Goal: Task Accomplishment & Management: Manage account settings

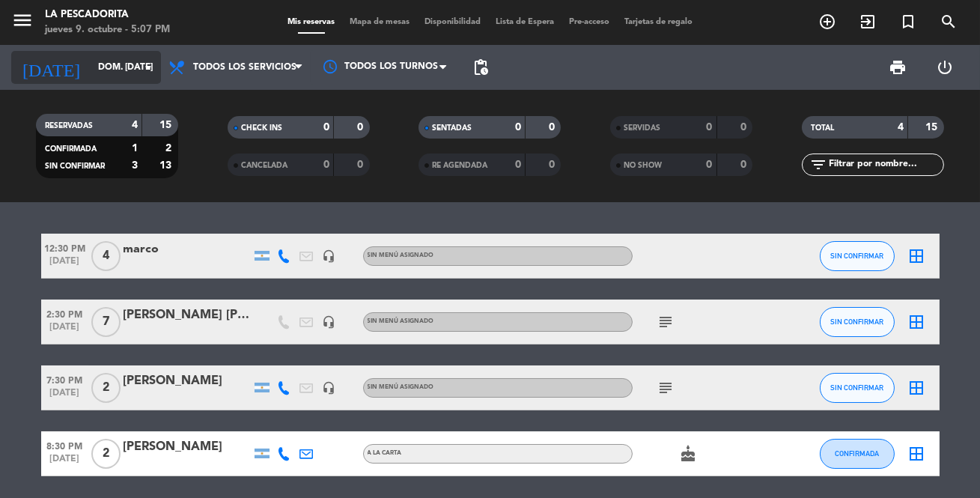
click at [145, 67] on icon "arrow_drop_down" at bounding box center [148, 67] width 18 height 18
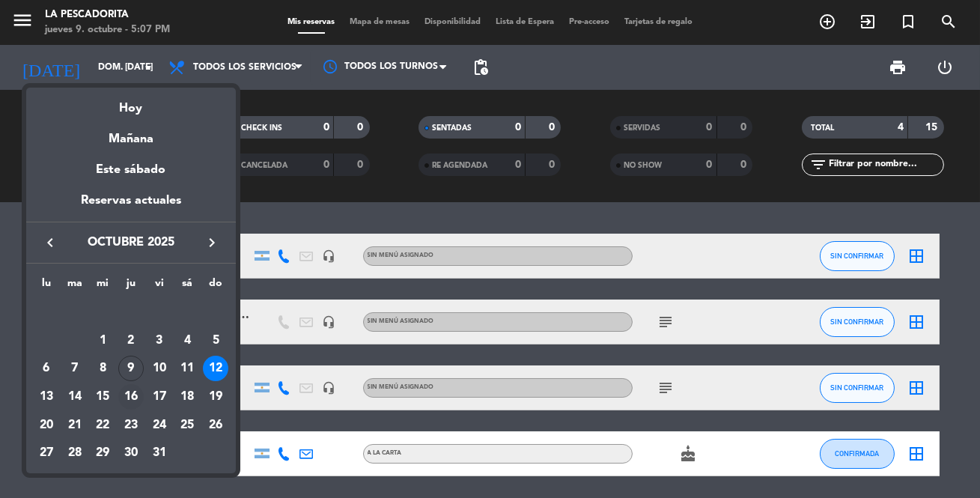
click at [132, 392] on div "16" at bounding box center [130, 396] width 25 height 25
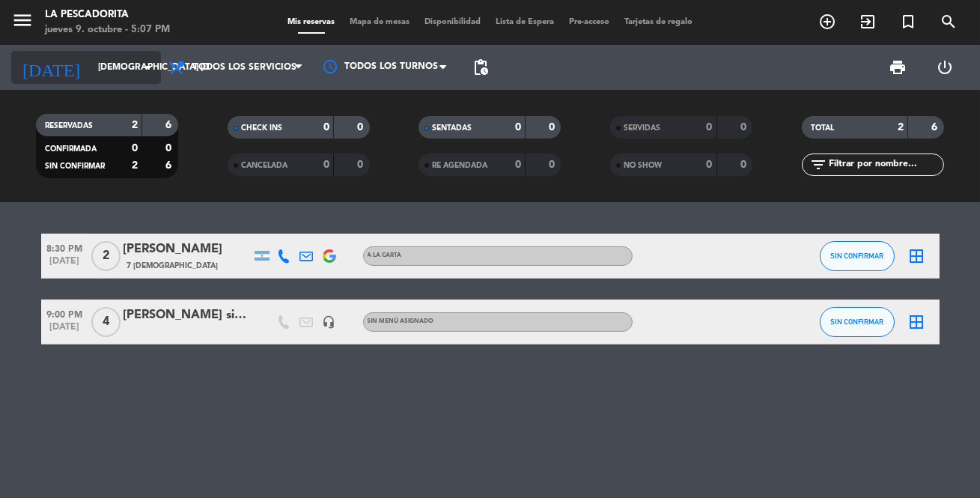
click at [144, 65] on icon "arrow_drop_down" at bounding box center [148, 67] width 18 height 18
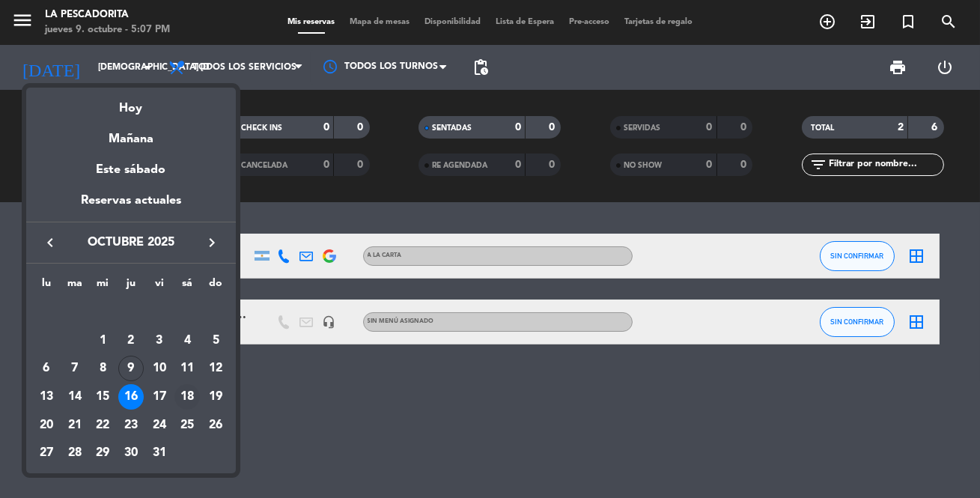
click at [190, 391] on div "18" at bounding box center [186, 396] width 25 height 25
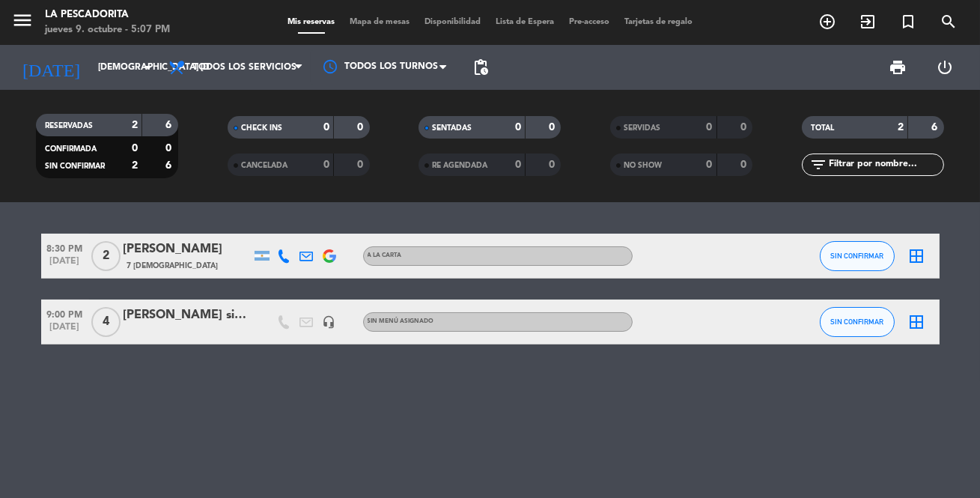
type input "sáb. [DATE]"
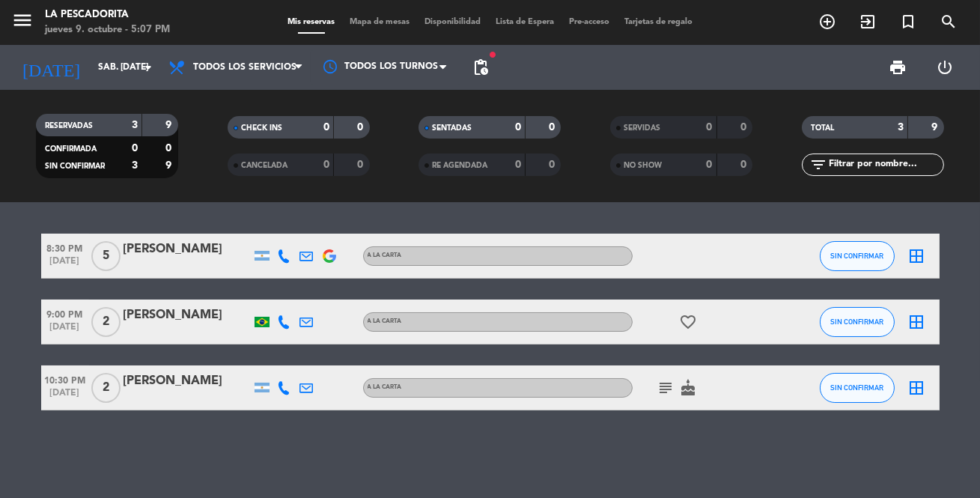
click at [189, 254] on div "[PERSON_NAME]" at bounding box center [186, 248] width 127 height 19
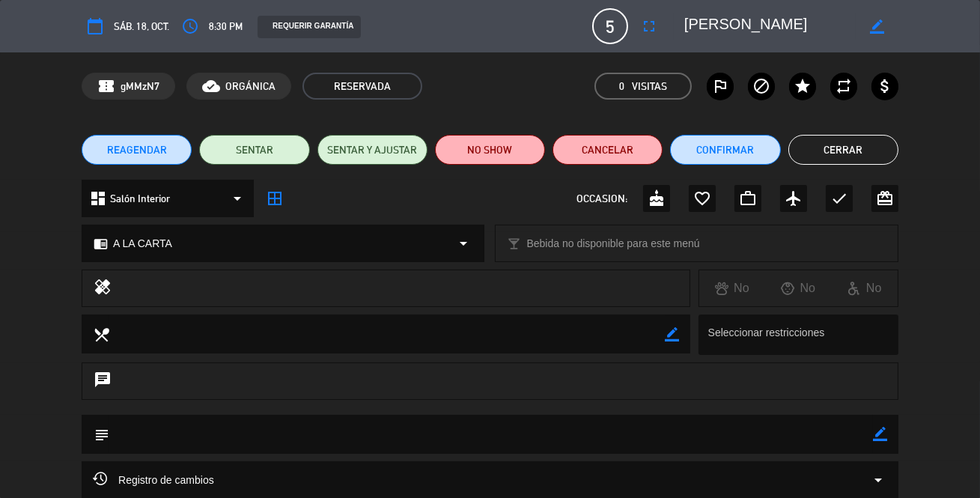
click at [297, 427] on textarea at bounding box center [490, 434] width 763 height 38
click at [877, 431] on icon "border_color" at bounding box center [880, 434] width 14 height 14
click at [651, 433] on textarea at bounding box center [490, 434] width 763 height 38
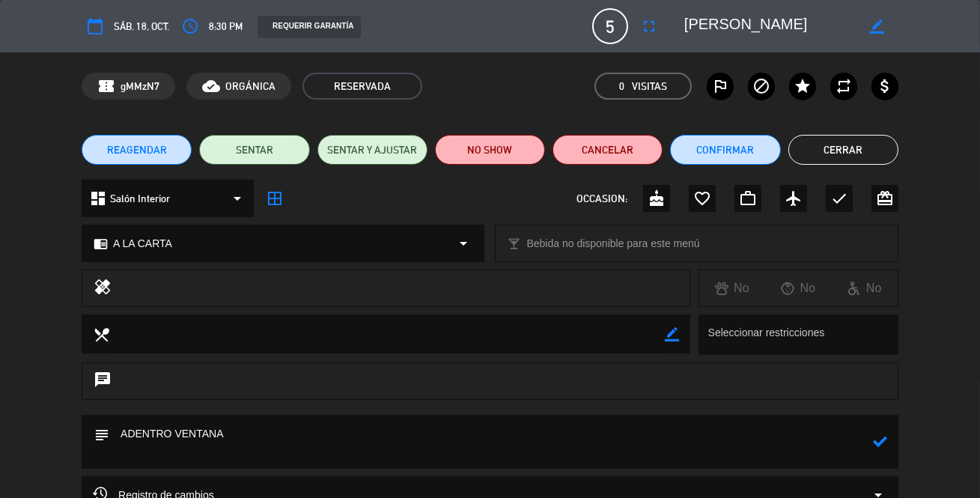
click at [815, 30] on textarea at bounding box center [769, 26] width 171 height 27
click at [538, 40] on div "calendar_today sáb. 18, oct. access_time 8:30 PM REQUERIR GARANTÍA 5 [PERSON_NA…" at bounding box center [490, 26] width 817 height 36
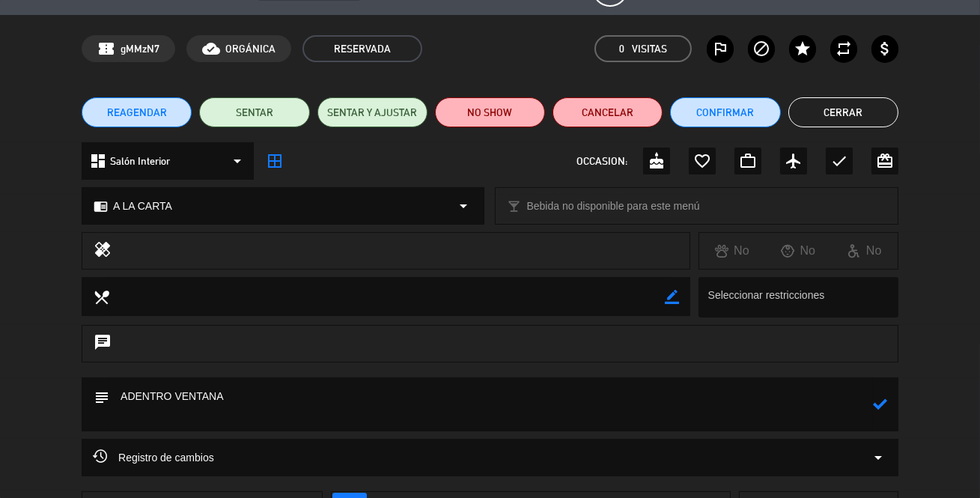
scroll to position [67, 0]
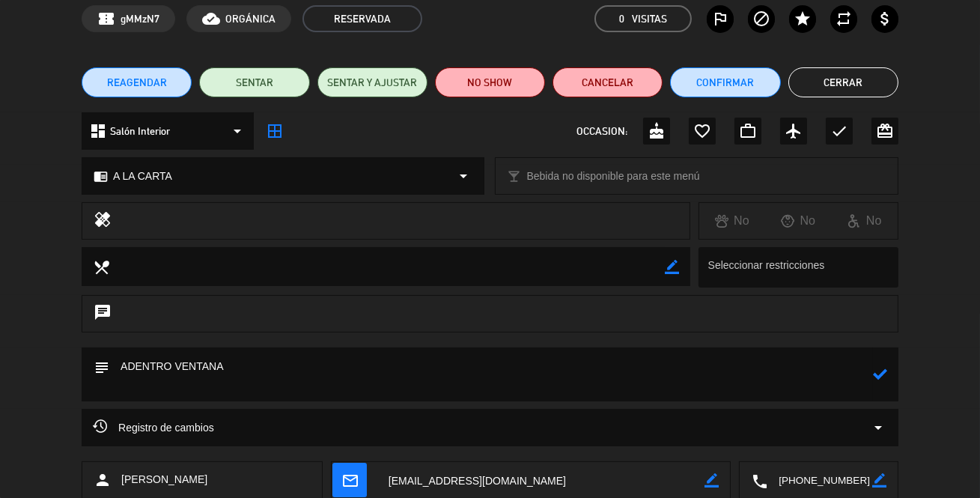
click at [876, 373] on icon at bounding box center [880, 374] width 14 height 14
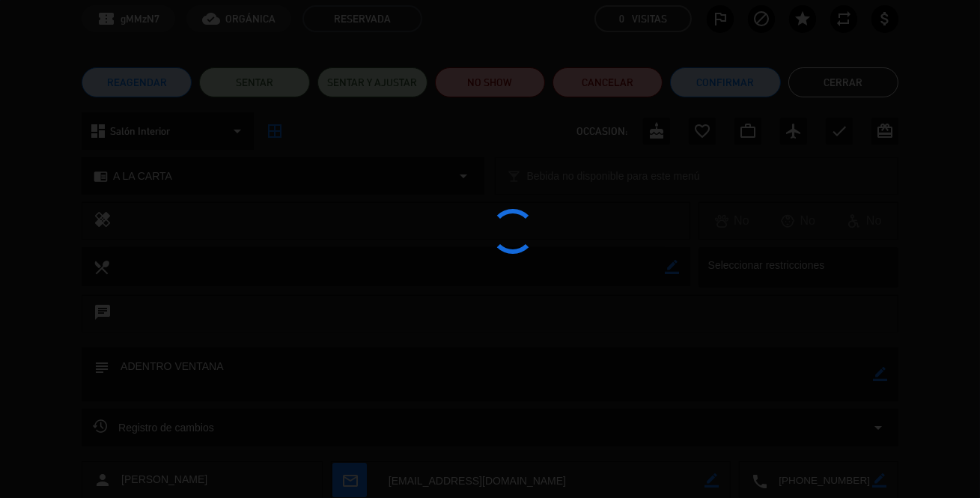
type textarea "ADENTRO VENTANA"
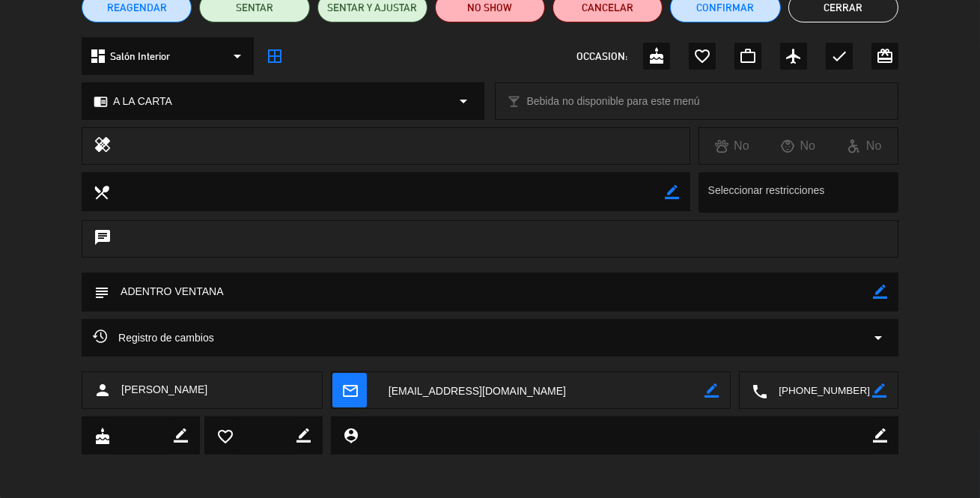
scroll to position [143, 0]
